Goal: Check status: Check status

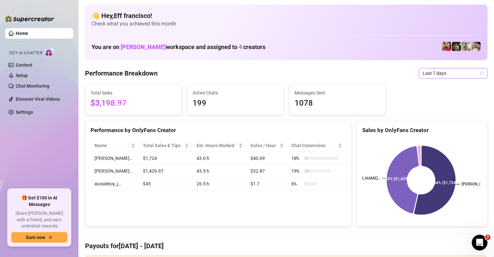
click at [429, 77] on span "Last 7 days" at bounding box center [452, 73] width 61 height 10
click at [441, 73] on span "Last 7 days" at bounding box center [452, 73] width 61 height 10
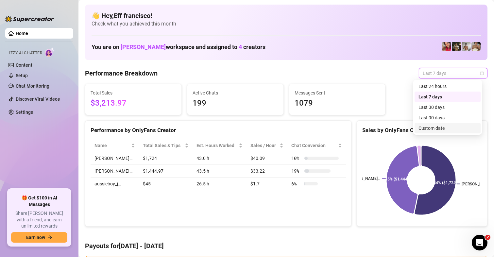
click at [430, 127] on div "Custom date" at bounding box center [447, 127] width 58 height 7
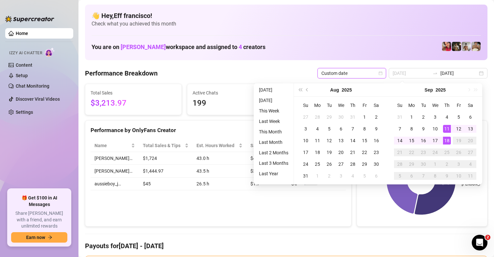
type input "2025-09-18"
click at [444, 141] on div "18" at bounding box center [447, 141] width 8 height 8
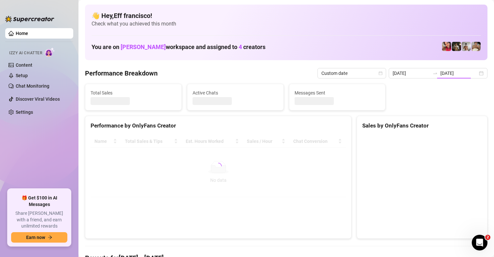
type input "[DATE]"
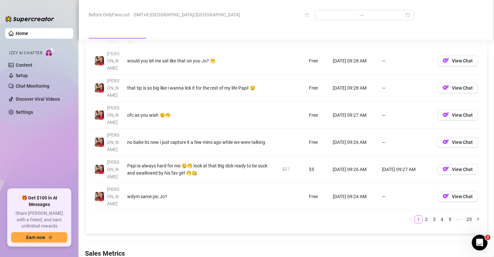
scroll to position [882, 0]
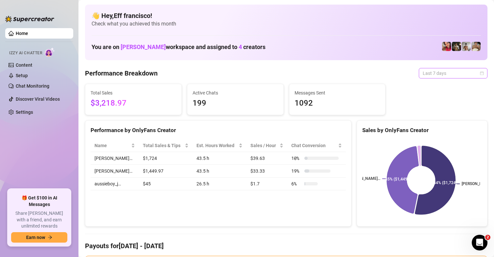
click at [458, 76] on span "Last 7 days" at bounding box center [452, 73] width 61 height 10
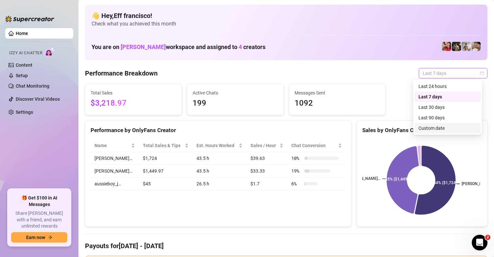
click at [426, 130] on div "Custom date" at bounding box center [447, 127] width 58 height 7
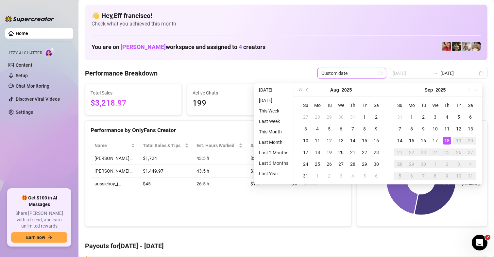
type input "[DATE]"
click at [447, 142] on div "18" at bounding box center [447, 141] width 8 height 8
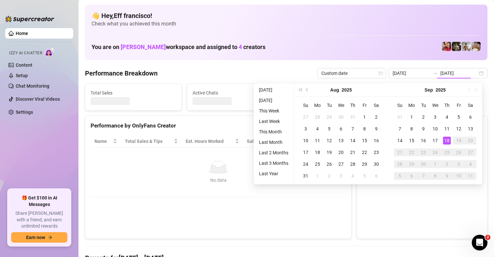
type input "[DATE]"
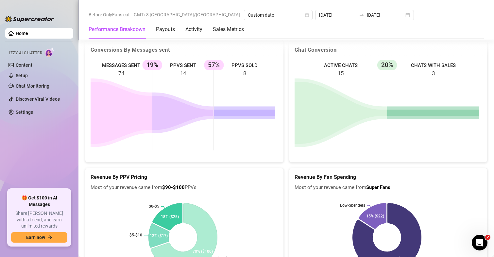
scroll to position [882, 0]
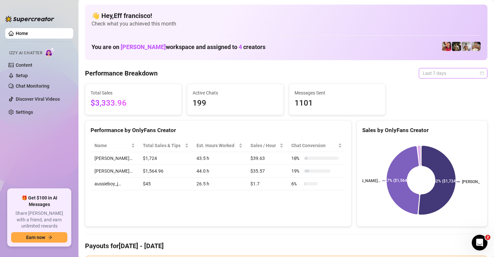
click at [435, 72] on span "Last 7 days" at bounding box center [452, 73] width 61 height 10
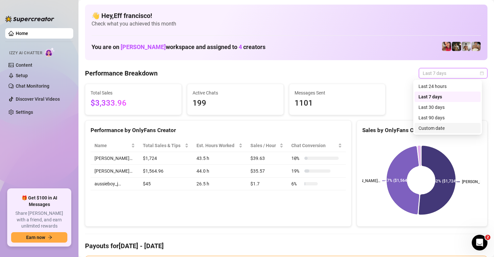
click at [435, 128] on div "Custom date" at bounding box center [447, 127] width 58 height 7
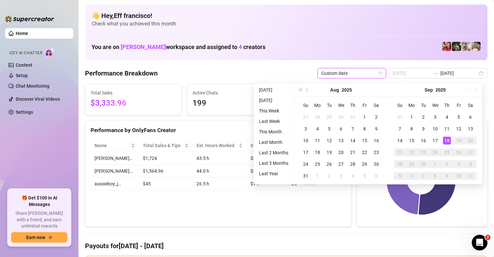
type input "2025-09-18"
click at [449, 140] on div "18" at bounding box center [447, 141] width 8 height 8
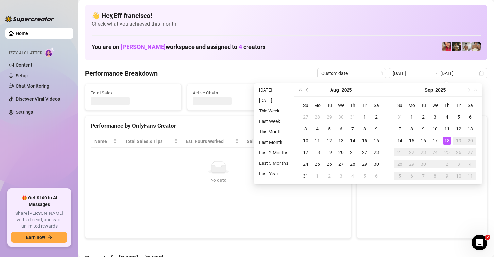
type input "[DATE]"
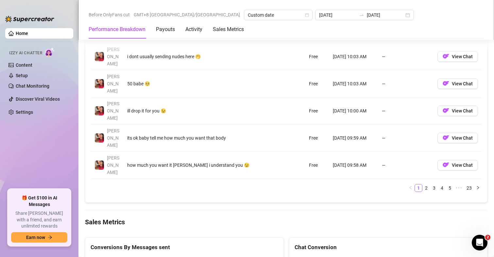
scroll to position [853, 0]
